Goal: Task Accomplishment & Management: Use online tool/utility

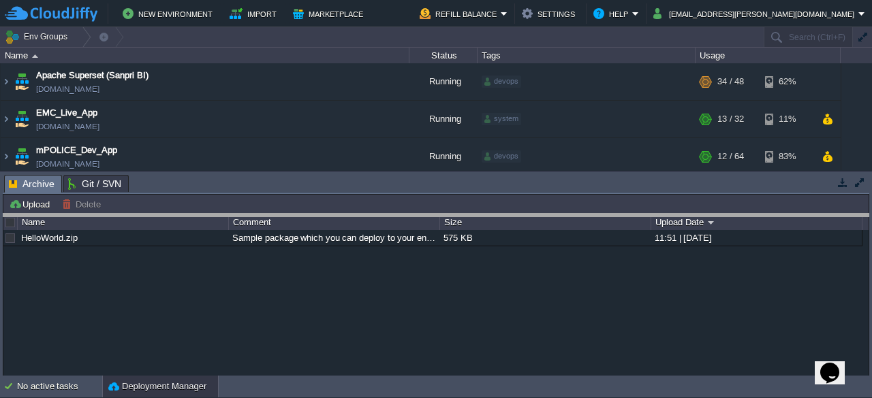
drag, startPoint x: 592, startPoint y: 181, endPoint x: 606, endPoint y: 220, distance: 41.4
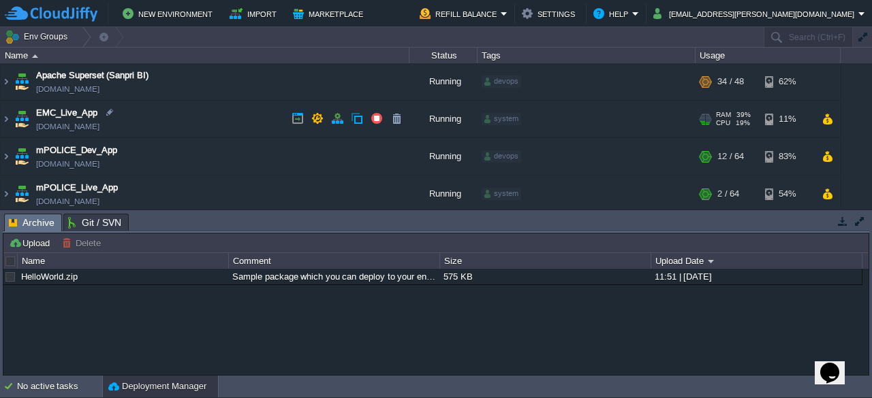
scroll to position [43, 0]
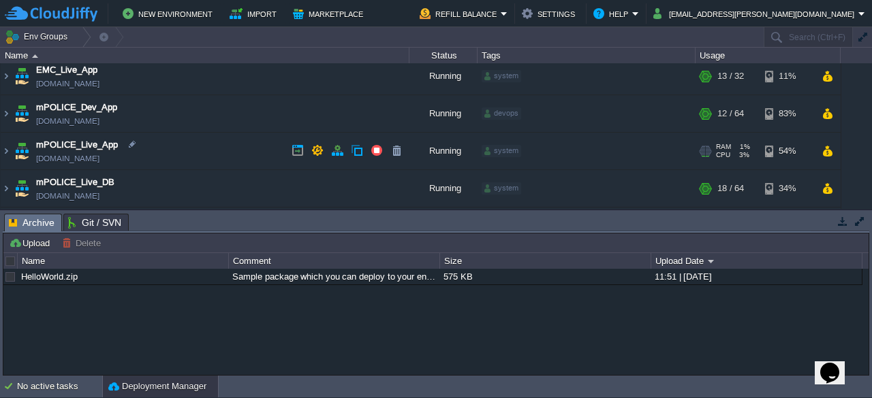
click at [245, 142] on td "mPOLICE_Live_App [DOMAIN_NAME]" at bounding box center [205, 151] width 409 height 37
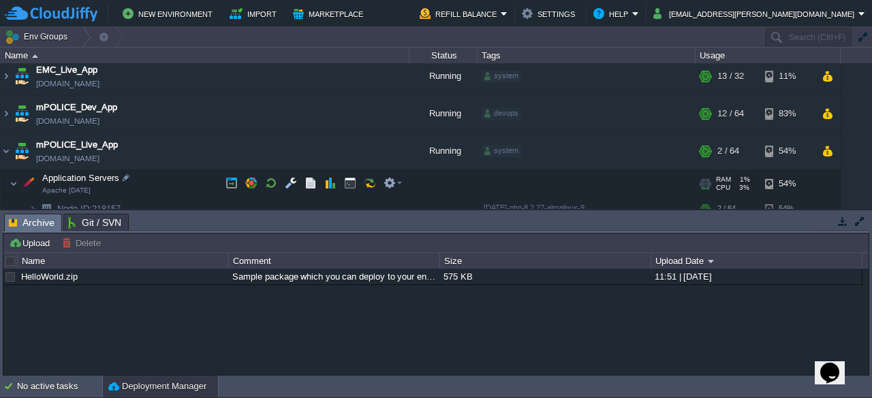
scroll to position [97, 0]
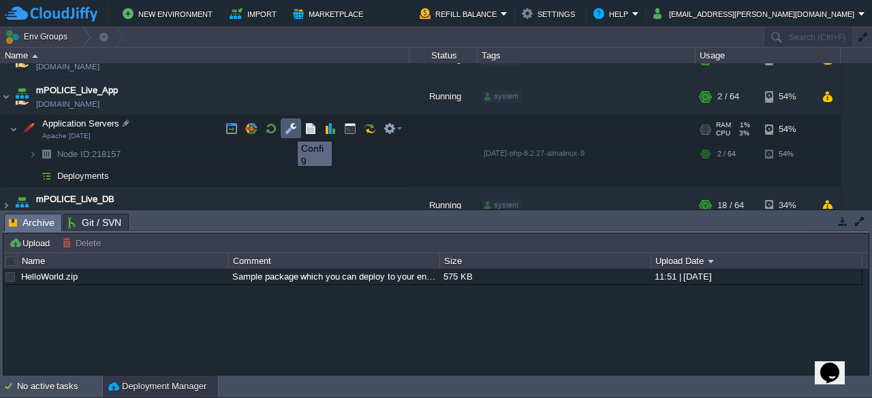
click at [287, 129] on button "button" at bounding box center [291, 129] width 12 height 12
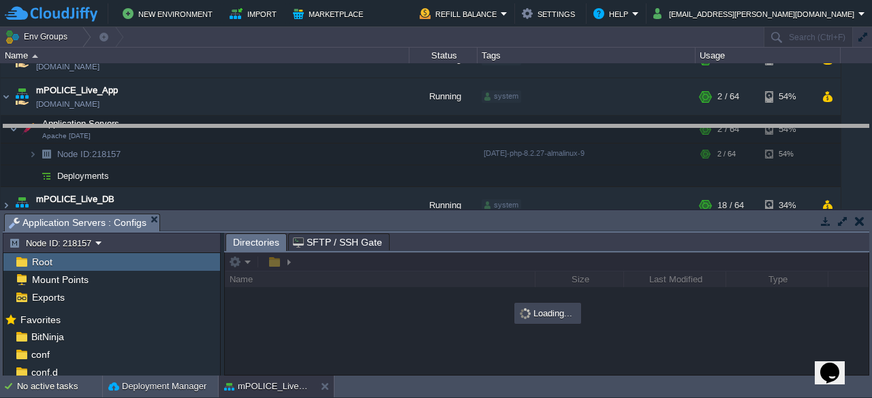
drag, startPoint x: 612, startPoint y: 225, endPoint x: 603, endPoint y: 136, distance: 89.6
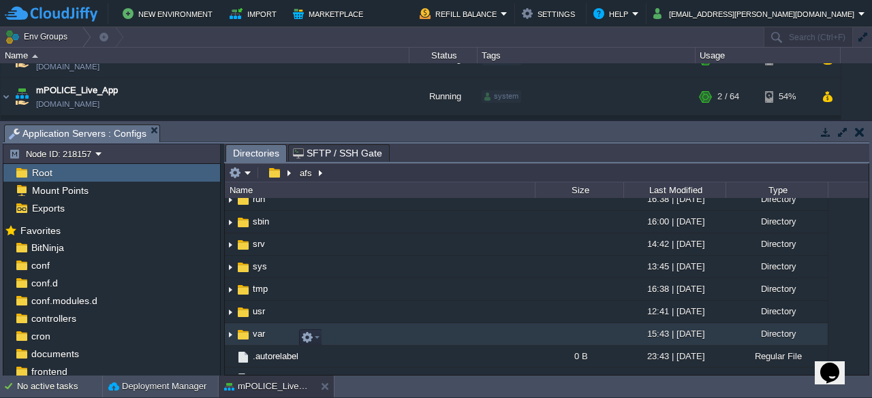
scroll to position [370, 0]
click at [248, 340] on img at bounding box center [243, 334] width 15 height 15
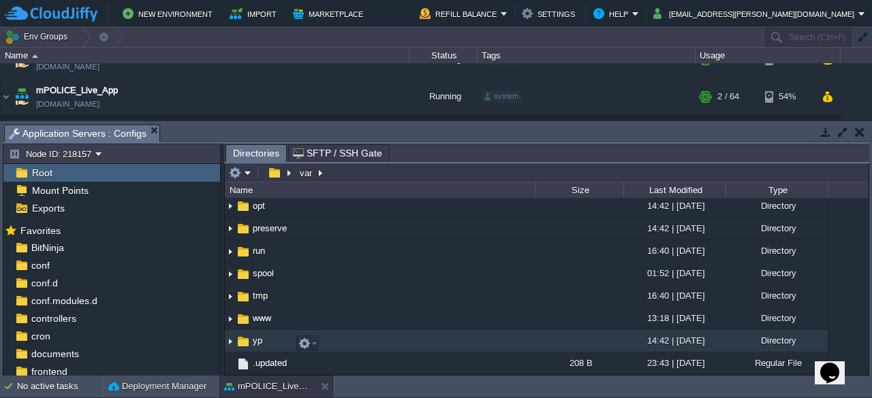
scroll to position [319, 0]
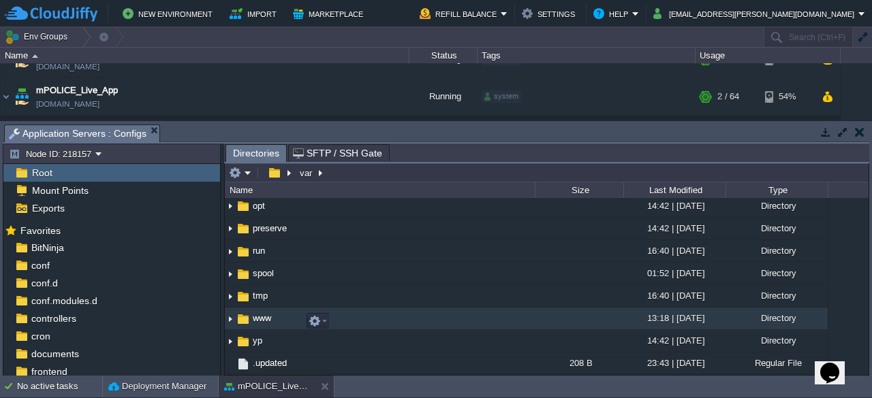
click at [240, 317] on img at bounding box center [243, 319] width 15 height 15
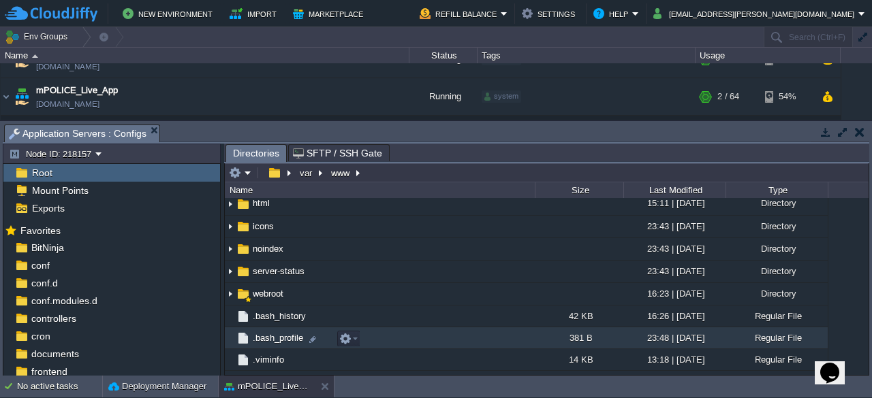
scroll to position [203, 0]
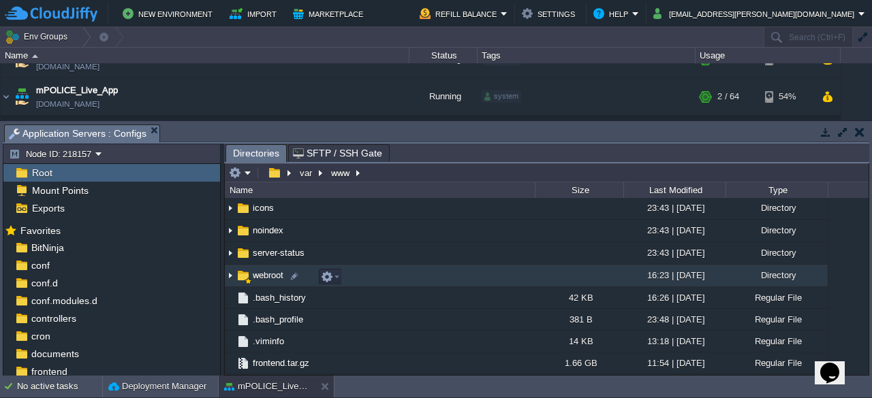
click at [253, 281] on span "webroot" at bounding box center [268, 276] width 35 height 12
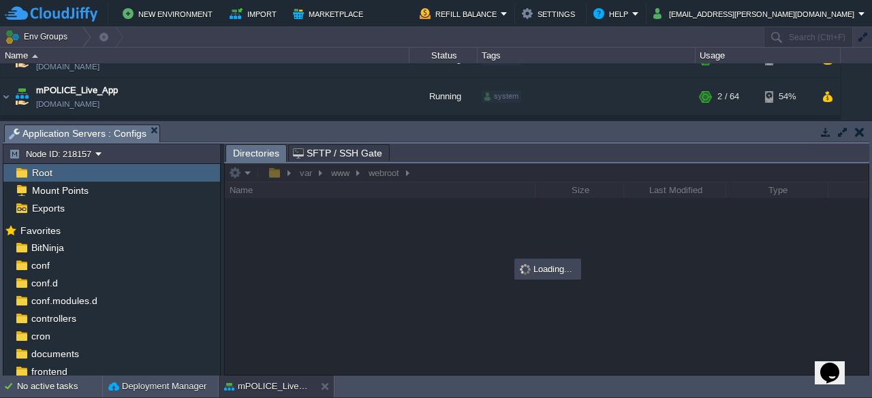
scroll to position [0, 0]
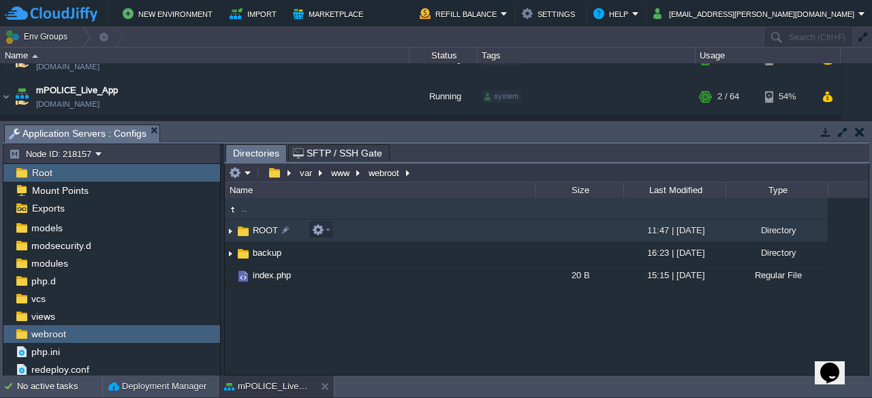
click at [262, 229] on span "ROOT" at bounding box center [265, 231] width 29 height 12
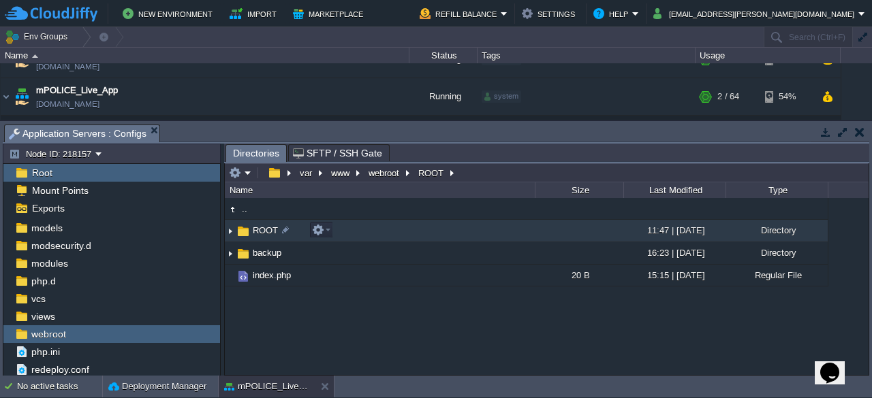
click at [262, 229] on span "ROOT" at bounding box center [265, 231] width 29 height 12
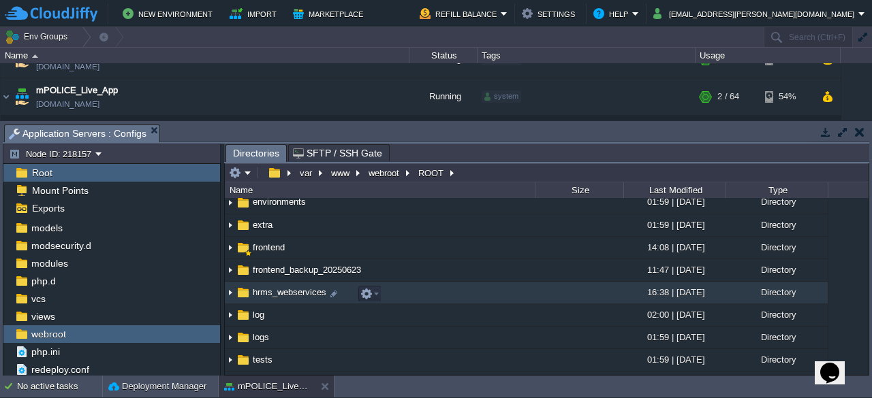
scroll to position [187, 0]
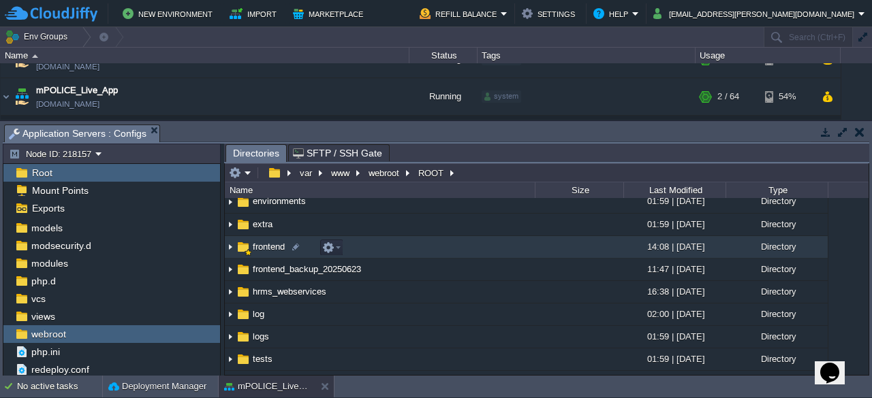
click at [255, 247] on span "frontend" at bounding box center [269, 247] width 36 height 12
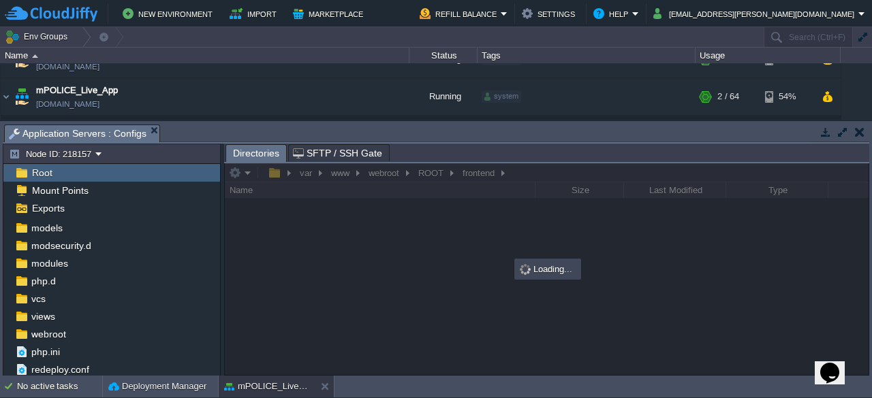
scroll to position [0, 0]
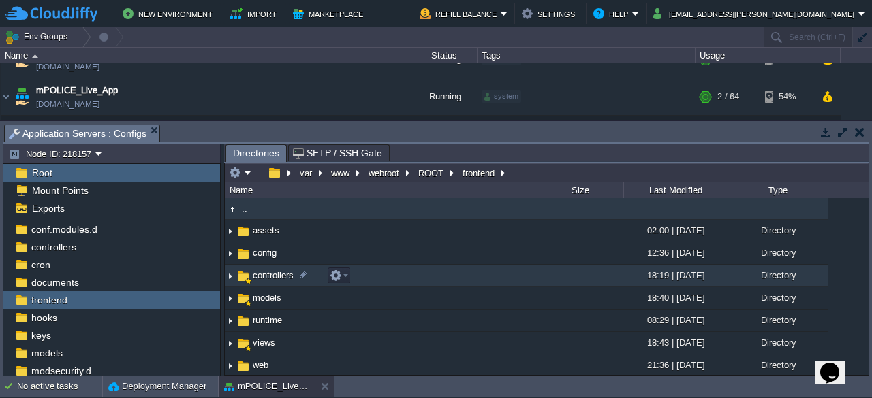
click at [252, 277] on span "controllers" at bounding box center [273, 276] width 45 height 12
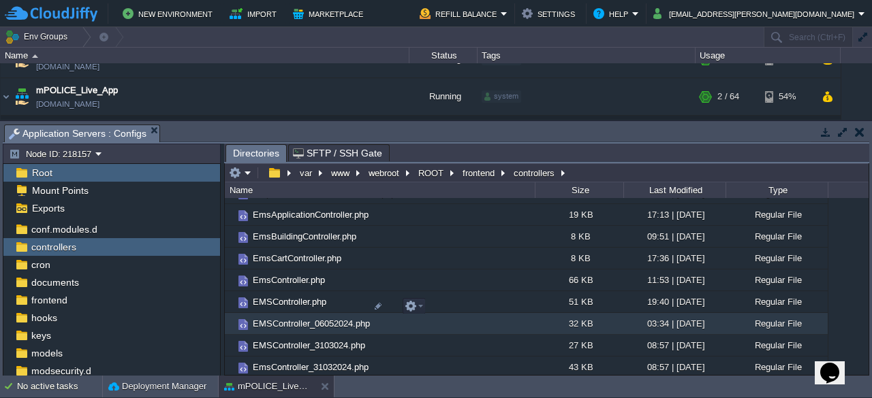
scroll to position [1549, 0]
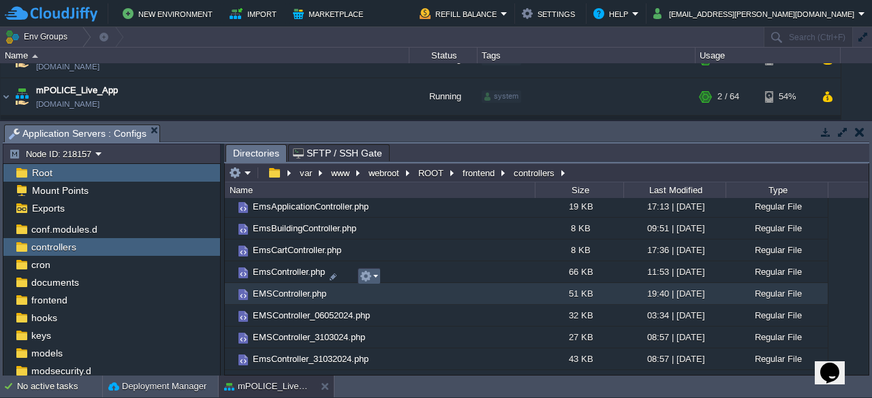
click at [376, 280] on em at bounding box center [369, 276] width 18 height 12
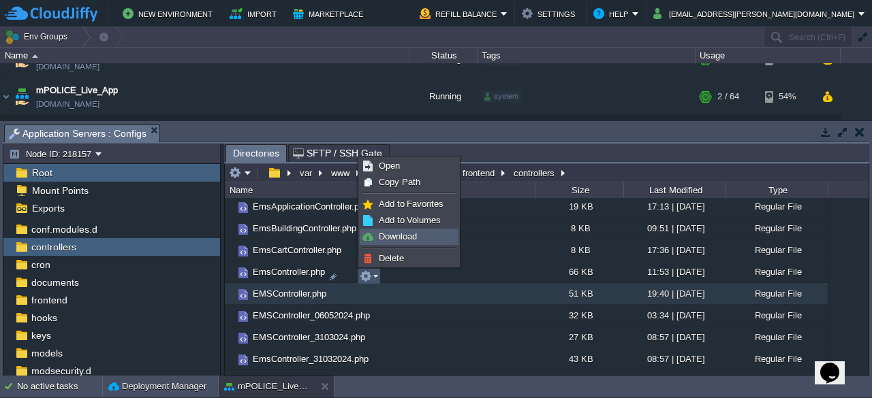
click at [403, 232] on span "Download" at bounding box center [398, 237] width 38 height 10
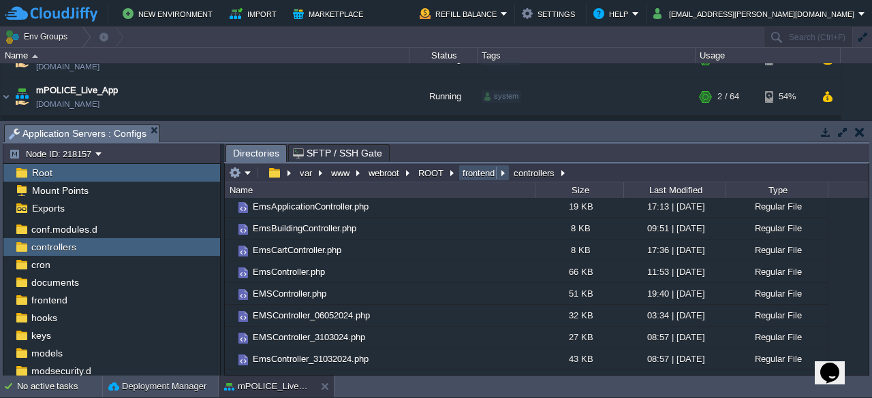
click at [473, 174] on button "frontend" at bounding box center [478, 173] width 37 height 12
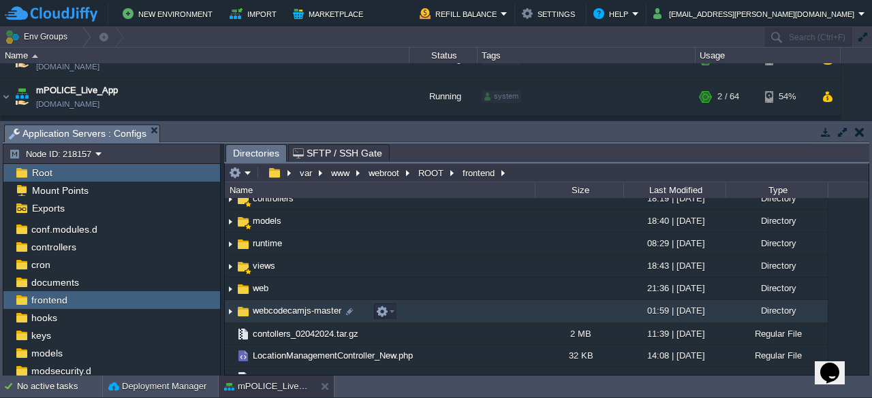
scroll to position [79, 0]
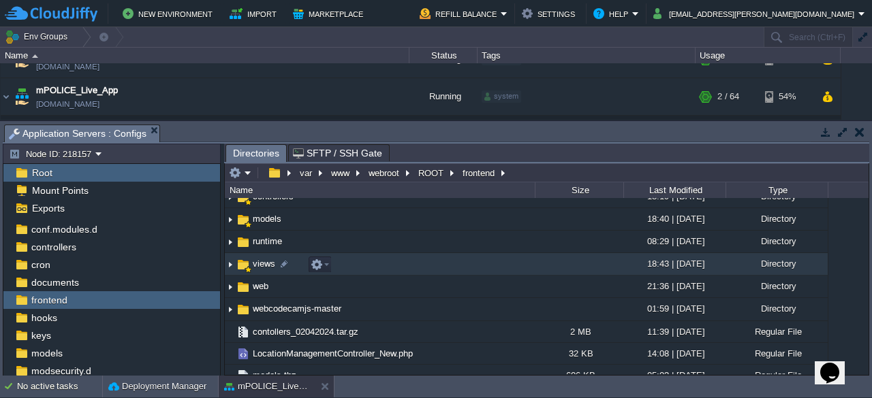
click at [245, 262] on img at bounding box center [243, 264] width 15 height 15
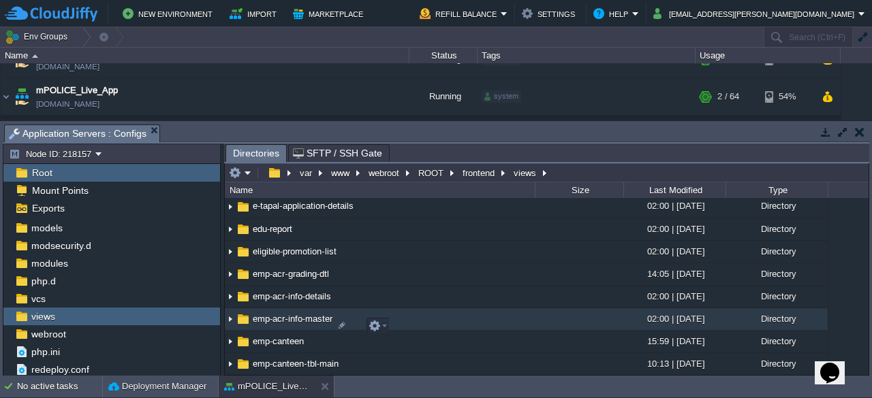
scroll to position [823, 0]
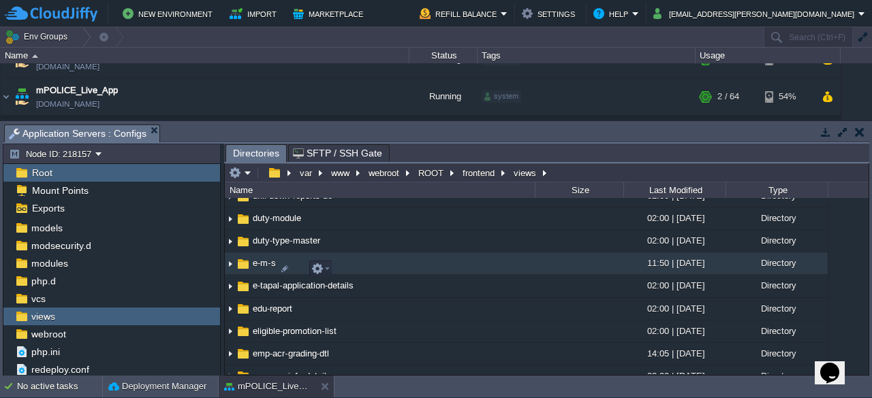
click at [249, 266] on img at bounding box center [243, 264] width 15 height 15
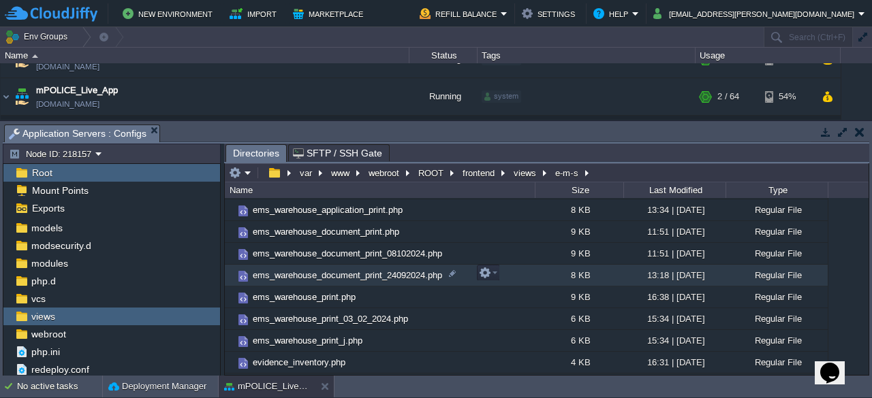
scroll to position [148, 0]
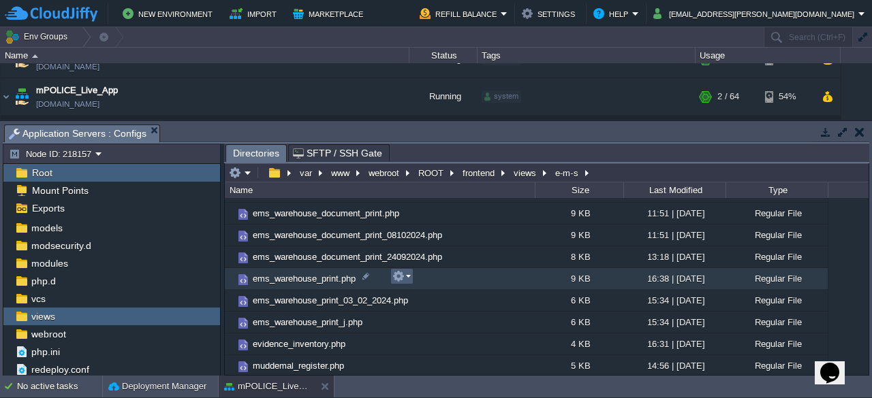
click at [409, 279] on em at bounding box center [401, 276] width 18 height 12
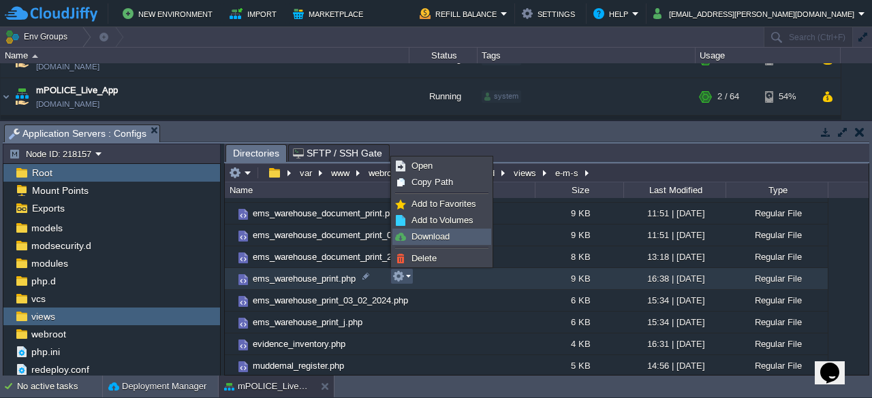
click at [428, 236] on span "Download" at bounding box center [430, 237] width 38 height 10
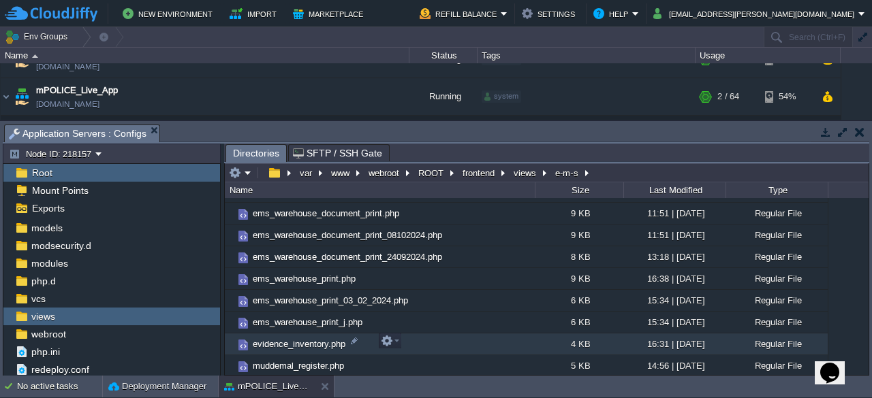
scroll to position [151, 0]
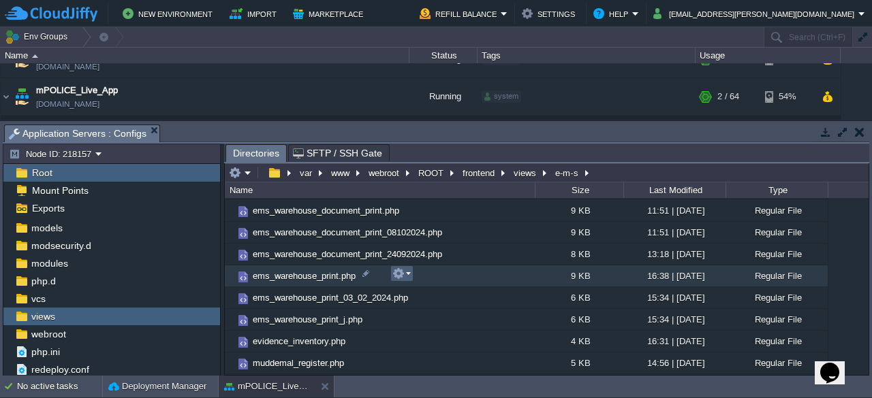
click at [407, 277] on em at bounding box center [401, 274] width 18 height 12
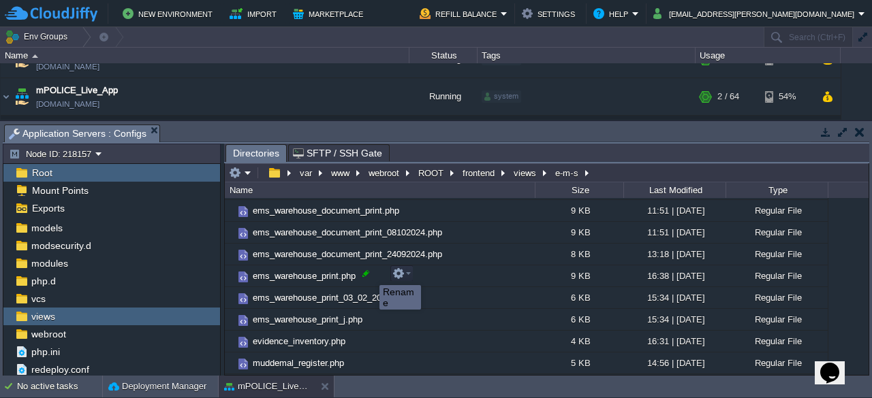
click at [369, 273] on div at bounding box center [366, 274] width 12 height 12
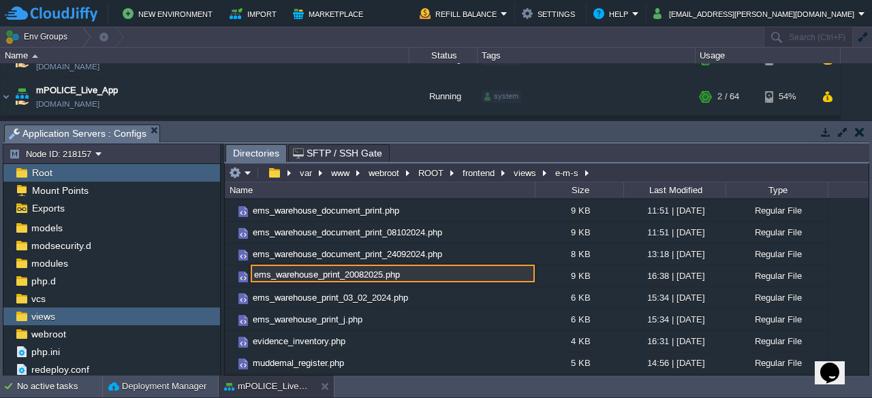
type input "ems_warehouse_print_20082025.php"
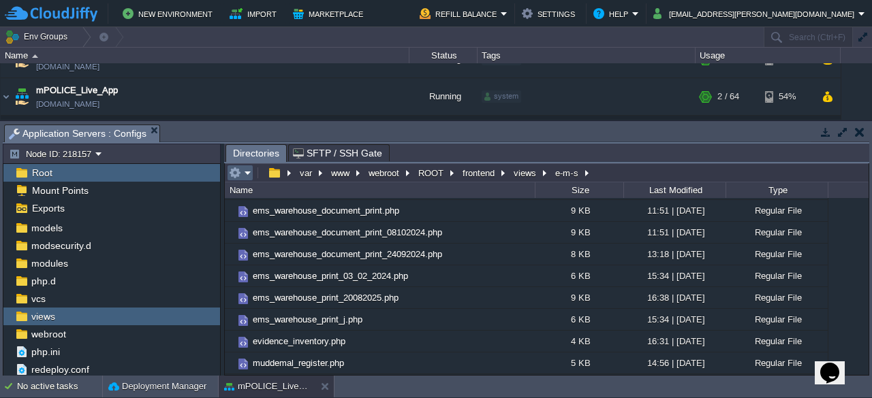
click at [249, 173] on em at bounding box center [240, 173] width 22 height 12
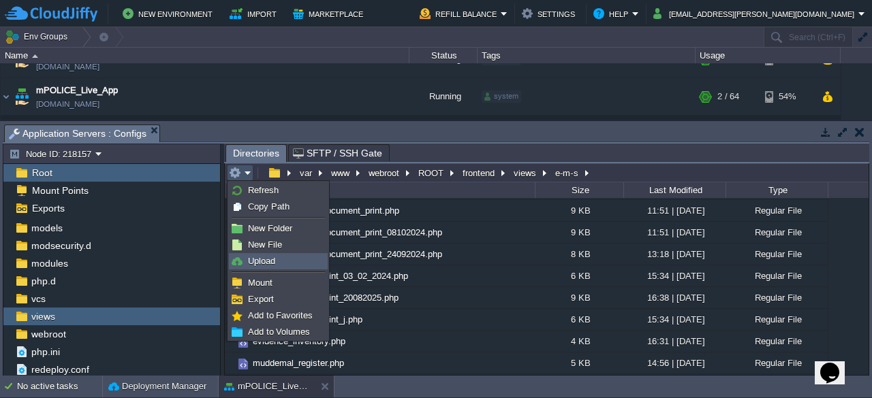
click at [265, 259] on span "Upload" at bounding box center [261, 261] width 27 height 10
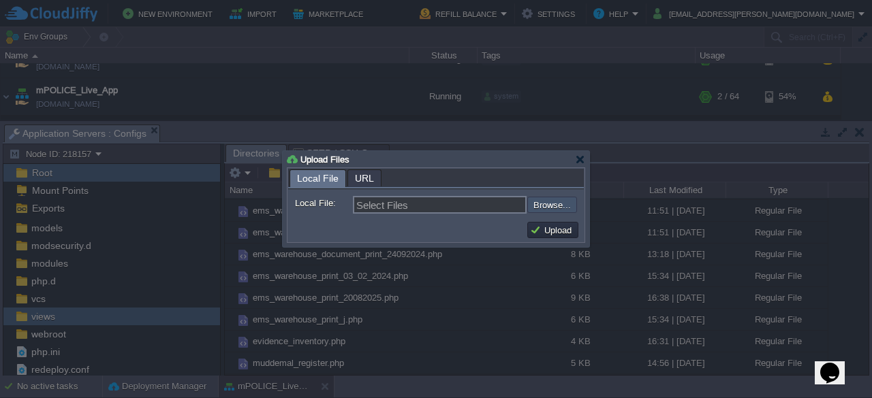
click at [554, 206] on input "file" at bounding box center [491, 205] width 172 height 16
type input "C:\fakepath\ems_warehouse_print.php"
type input "ems_warehouse_print.php"
click at [560, 231] on button "Upload" at bounding box center [553, 230] width 46 height 12
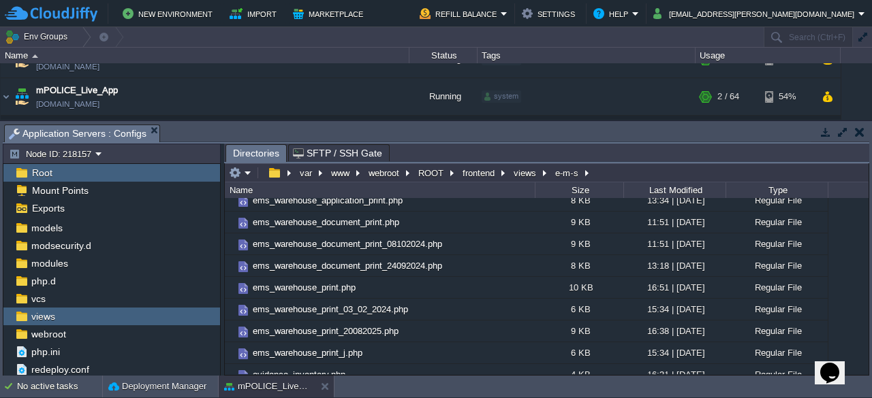
scroll to position [0, 0]
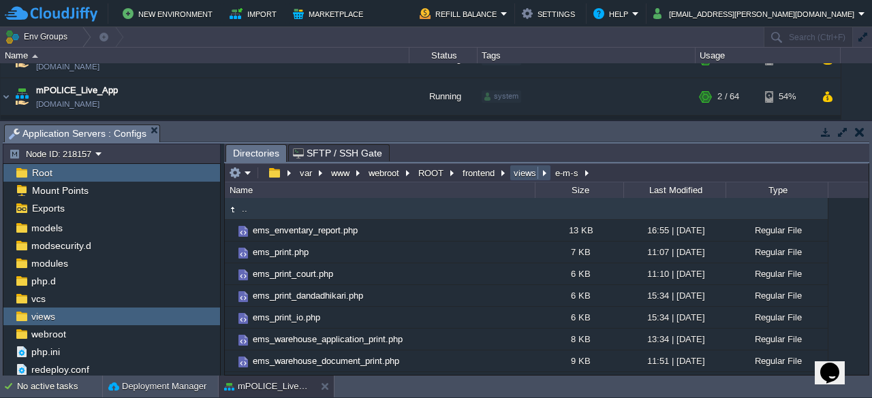
click at [514, 175] on button "views" at bounding box center [525, 173] width 28 height 12
